Goal: Check status: Check status

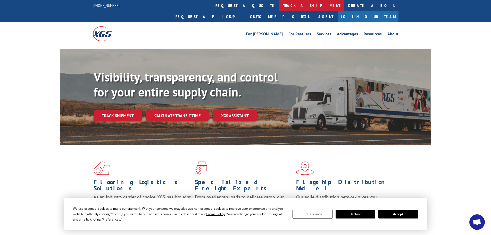
click at [279, 3] on link "track a shipment" at bounding box center [311, 5] width 65 height 11
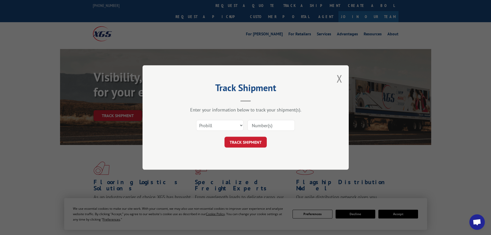
click at [252, 121] on input at bounding box center [270, 125] width 47 height 11
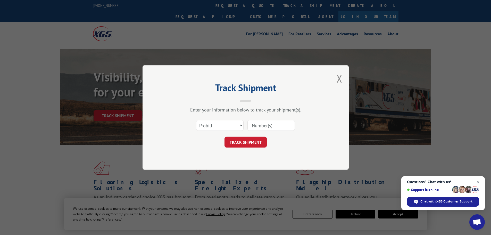
paste input "17477882"
type input "17477882"
click at [242, 139] on button "TRACK SHIPMENT" at bounding box center [245, 141] width 42 height 11
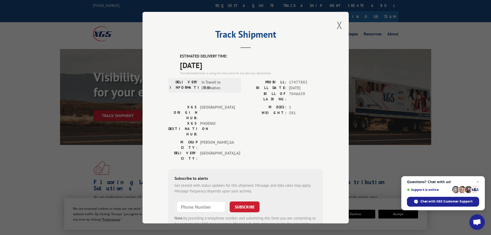
click at [342, 22] on div "Track Shipment ESTIMATED DELIVERY TIME: [DATE] The estimated time is using the …" at bounding box center [245, 117] width 206 height 211
click at [336, 24] on button "Close modal" at bounding box center [339, 25] width 6 height 14
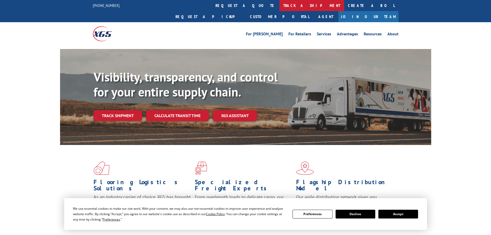
click at [279, 3] on link "track a shipment" at bounding box center [311, 5] width 65 height 11
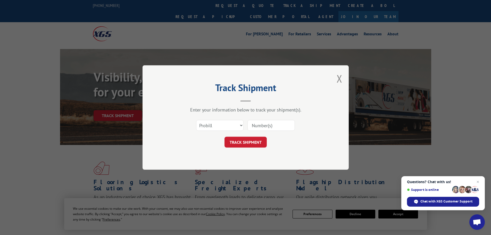
click at [257, 126] on input at bounding box center [270, 125] width 47 height 11
paste input "17523404"
type input "17523404"
click at [247, 147] on button "TRACK SHIPMENT" at bounding box center [245, 141] width 42 height 11
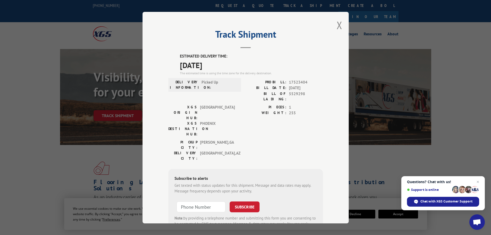
click at [328, 25] on div "Track Shipment ESTIMATED DELIVERY TIME: 10/09/2025 The estimated time is using …" at bounding box center [245, 117] width 206 height 211
click at [339, 25] on button "Close modal" at bounding box center [339, 25] width 6 height 14
